Goal: Transaction & Acquisition: Purchase product/service

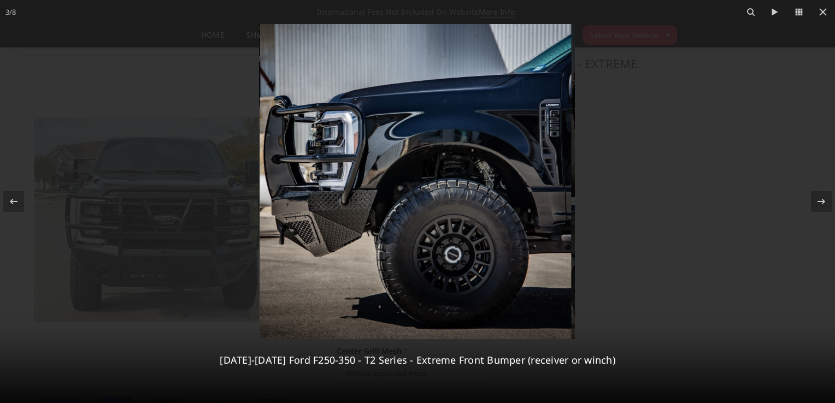
select select "3753"
select select "3752"
select select "3749"
select select "3746"
select select "3744"
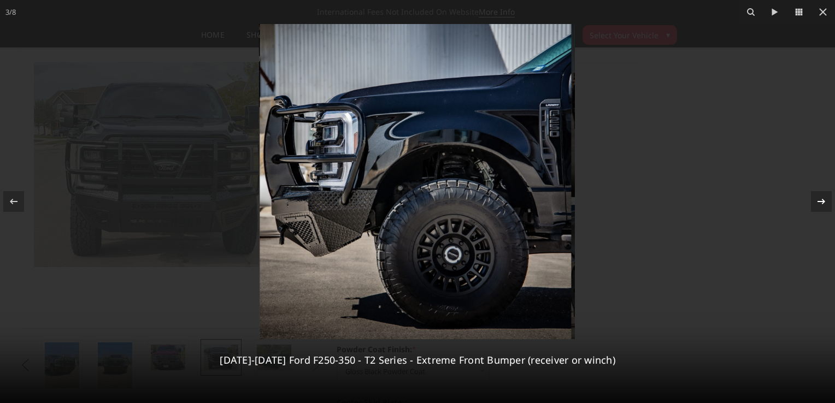
click at [825, 200] on icon at bounding box center [820, 201] width 13 height 13
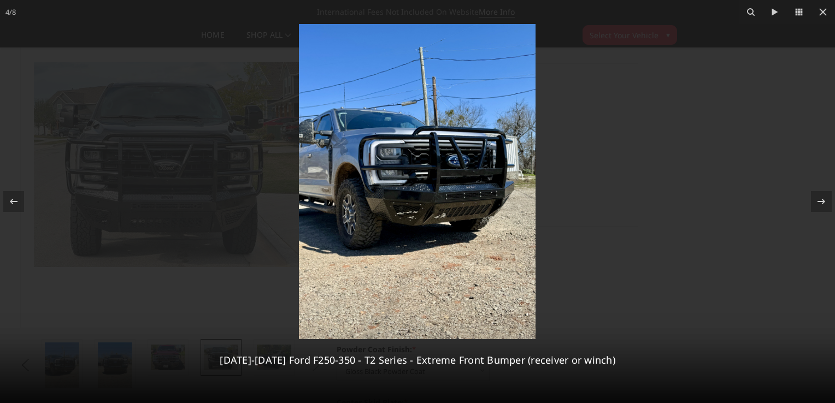
click at [765, 172] on div at bounding box center [417, 201] width 835 height 403
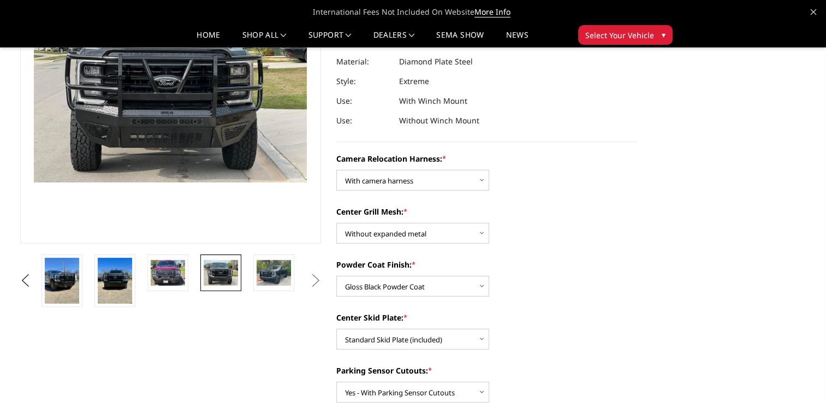
scroll to position [119, 0]
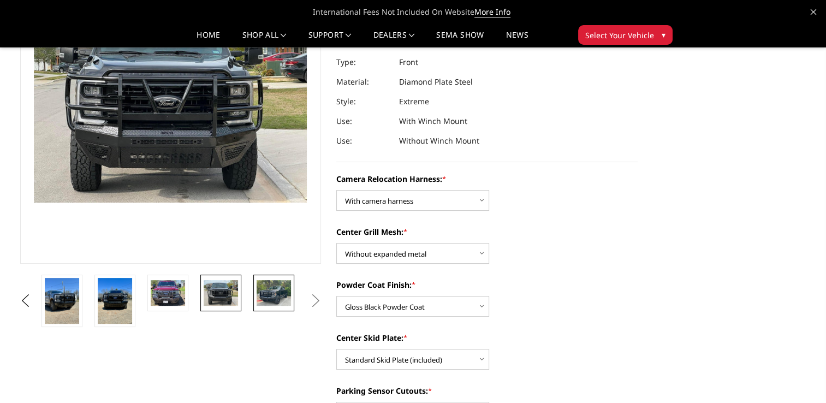
click at [267, 297] on img at bounding box center [274, 293] width 34 height 26
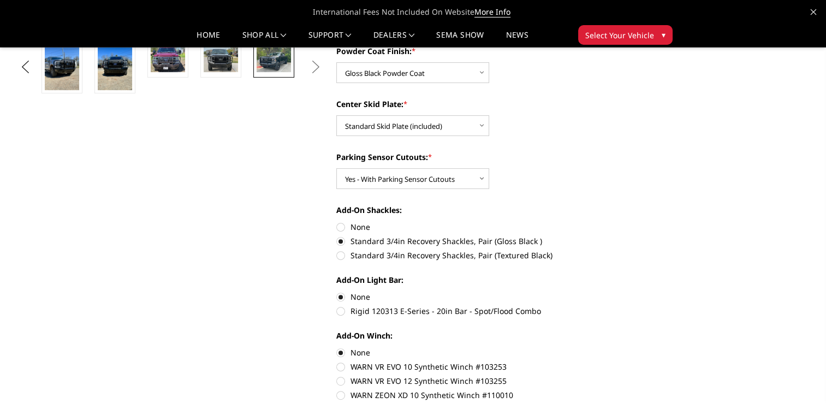
scroll to position [355, 0]
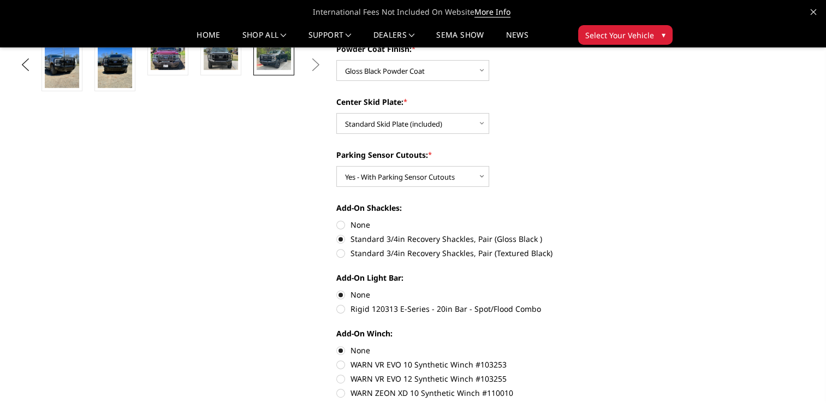
click at [339, 306] on label "Rigid 120313 E-Series - 20in Bar - Spot/Flood Combo" at bounding box center [486, 308] width 301 height 11
click at [638, 289] on input "Rigid 120313 E-Series - 20in Bar - Spot/Flood Combo" at bounding box center [638, 289] width 1 height 1
radio input "true"
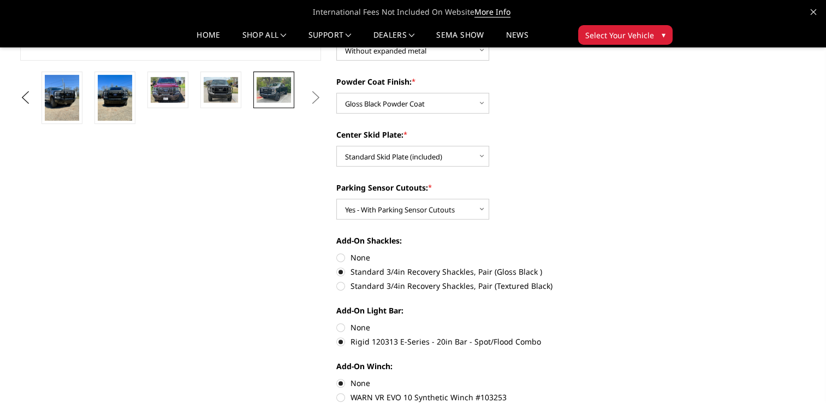
scroll to position [324, 0]
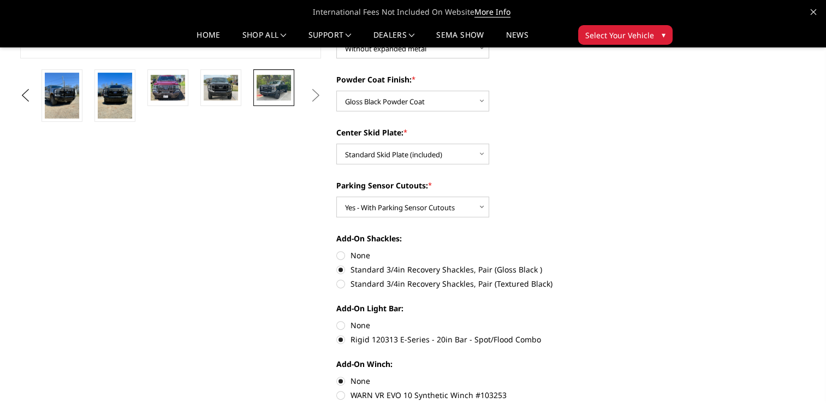
click at [340, 340] on label "Rigid 120313 E-Series - 20in Bar - Spot/Flood Combo" at bounding box center [486, 339] width 301 height 11
click at [638, 320] on input "Rigid 120313 E-Series - 20in Bar - Spot/Flood Combo" at bounding box center [638, 319] width 1 height 1
click at [341, 324] on label "None" at bounding box center [486, 324] width 301 height 11
click at [337, 320] on input "None" at bounding box center [336, 319] width 1 height 1
radio input "true"
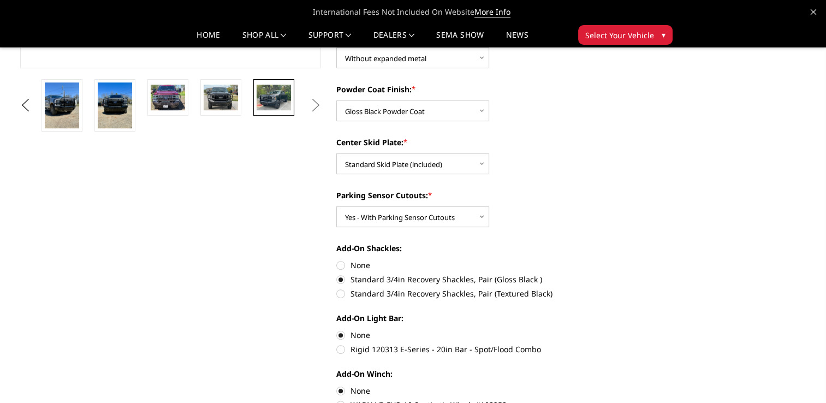
scroll to position [376, 0]
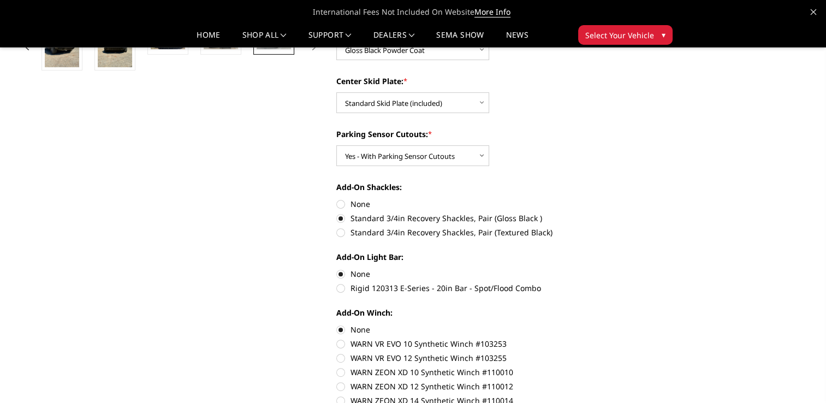
click at [341, 287] on label "Rigid 120313 E-Series - 20in Bar - Spot/Flood Combo" at bounding box center [486, 287] width 301 height 11
click at [638, 269] on input "Rigid 120313 E-Series - 20in Bar - Spot/Flood Combo" at bounding box center [638, 268] width 1 height 1
radio input "true"
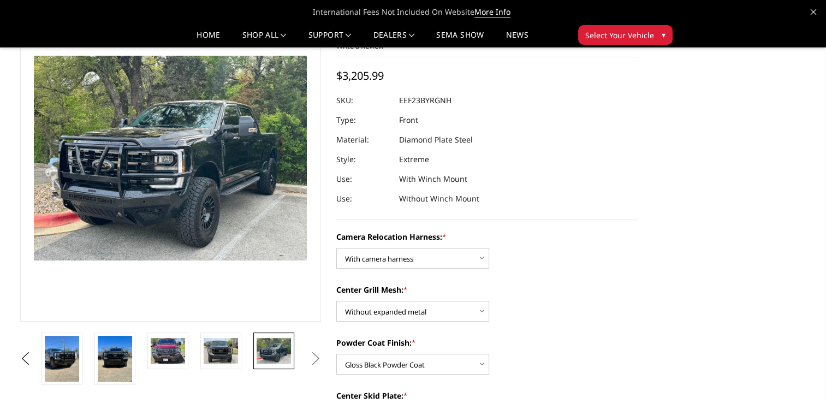
scroll to position [0, 0]
